Goal: Check status: Check status

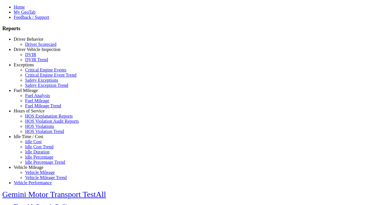
click at [33, 67] on link "Exceptions" at bounding box center [24, 64] width 20 height 5
click at [37, 83] on link "Safety Exceptions" at bounding box center [41, 80] width 33 height 5
select select
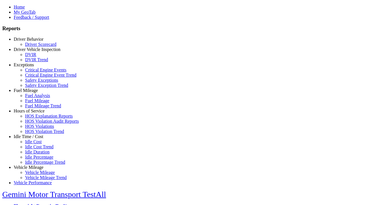
select select
